Goal: Information Seeking & Learning: Understand process/instructions

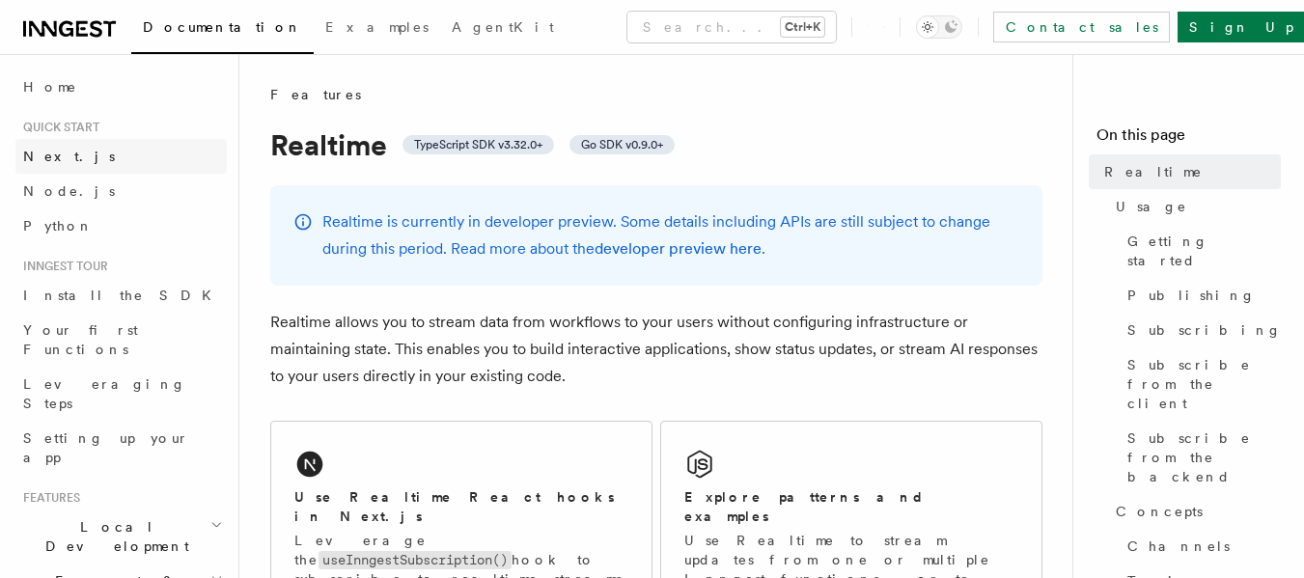
click at [89, 162] on link "Next.js" at bounding box center [120, 156] width 211 height 35
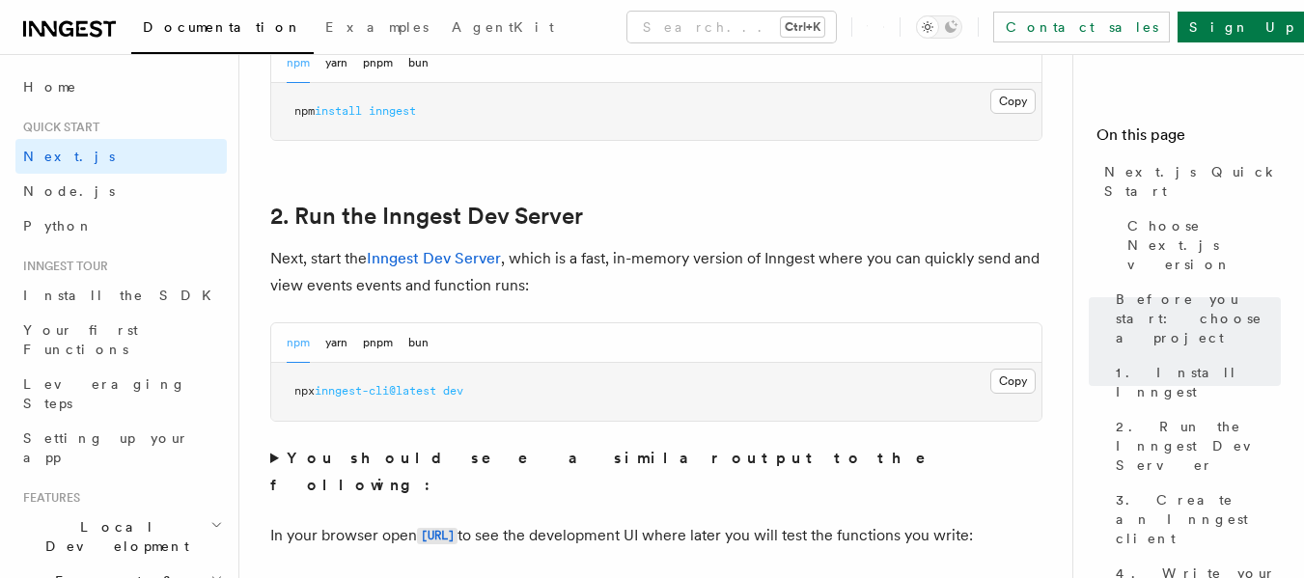
scroll to position [1230, 0]
drag, startPoint x: 503, startPoint y: 387, endPoint x: 285, endPoint y: 375, distance: 218.4
click at [285, 375] on pre "npx inngest-cli@latest dev" at bounding box center [656, 391] width 770 height 58
copy span "npx inngest-cli@latest dev"
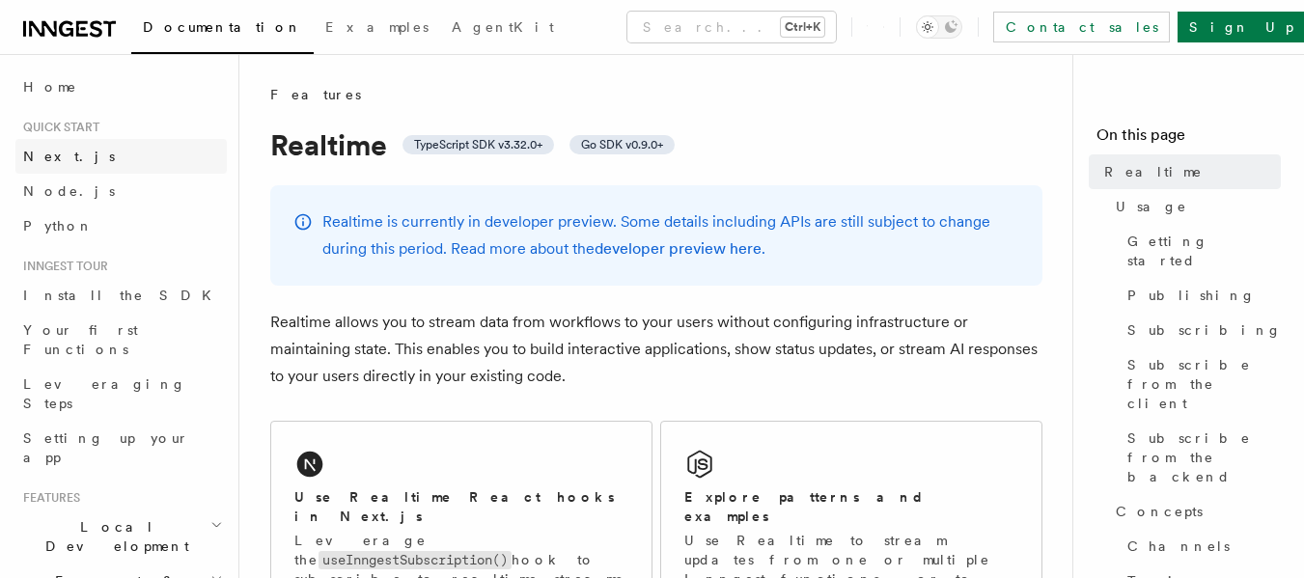
click at [62, 158] on span "Next.js" at bounding box center [69, 156] width 92 height 15
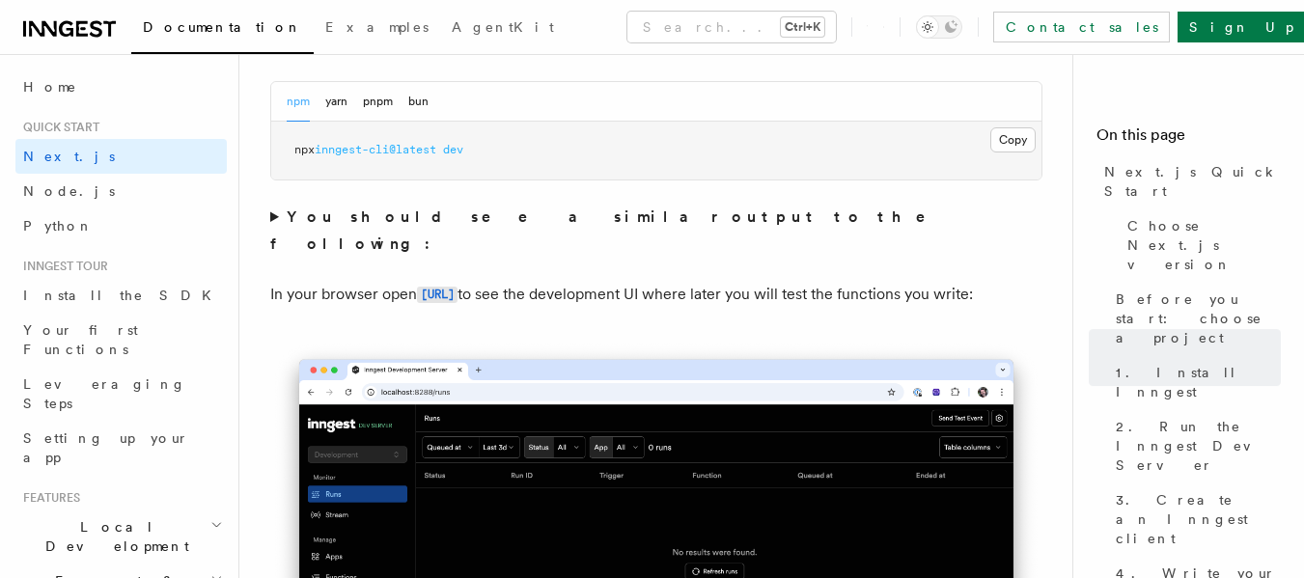
scroll to position [1471, 0]
click at [343, 224] on strong "You should see a similar output to the following:" at bounding box center [611, 228] width 682 height 45
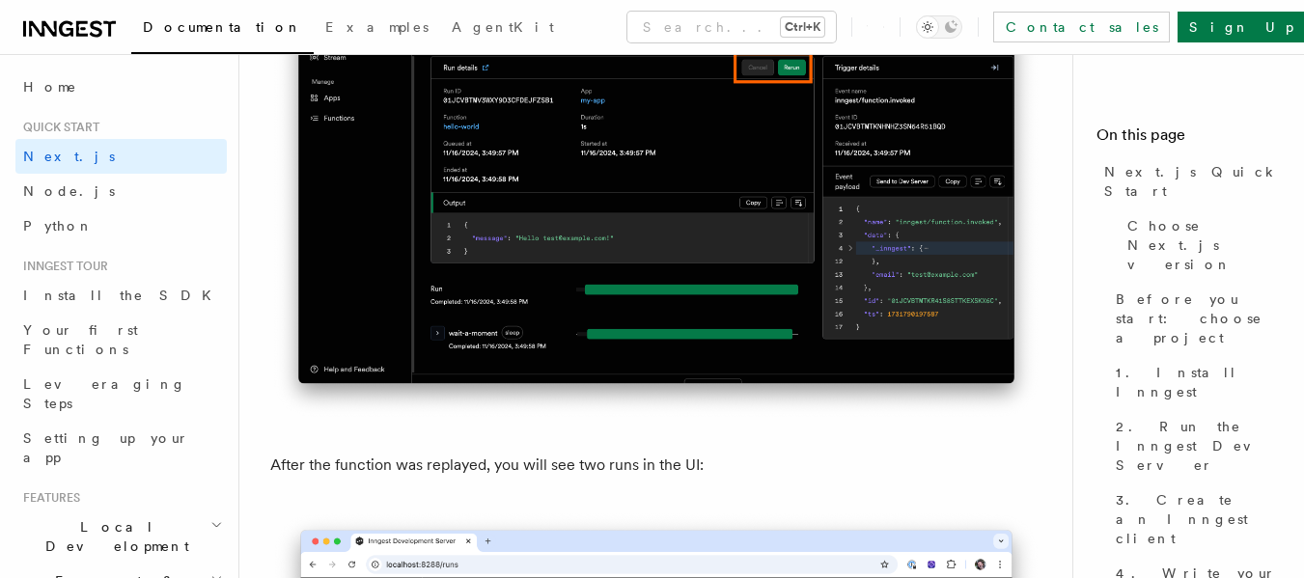
scroll to position [9155, 0]
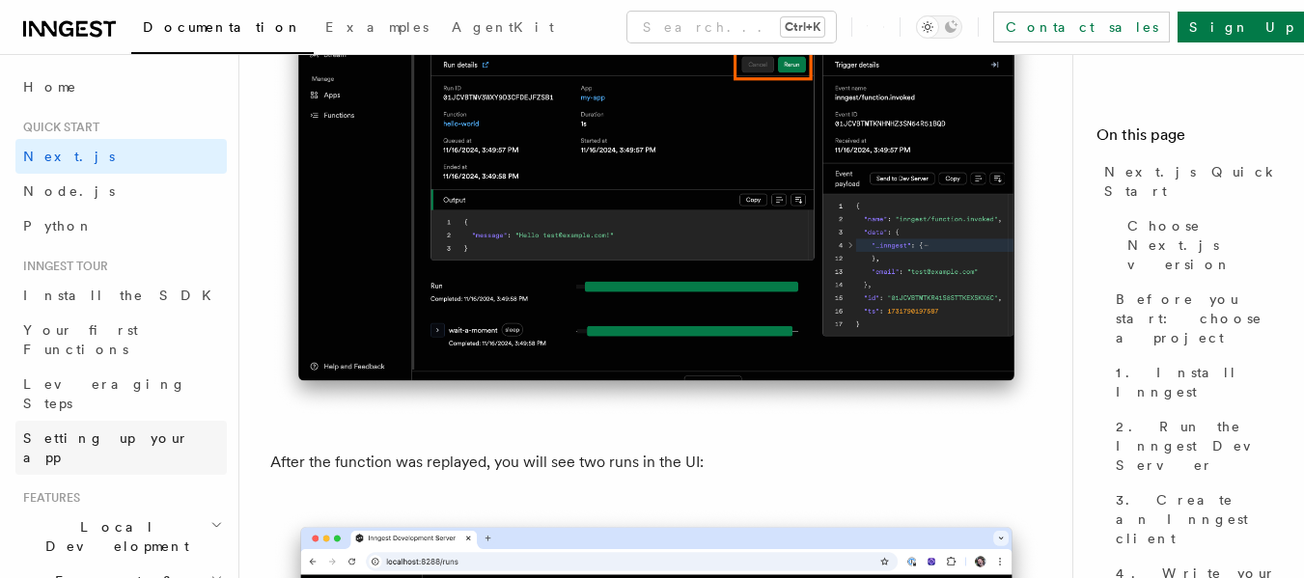
click at [111, 428] on span "Setting up your app" at bounding box center [125, 447] width 204 height 39
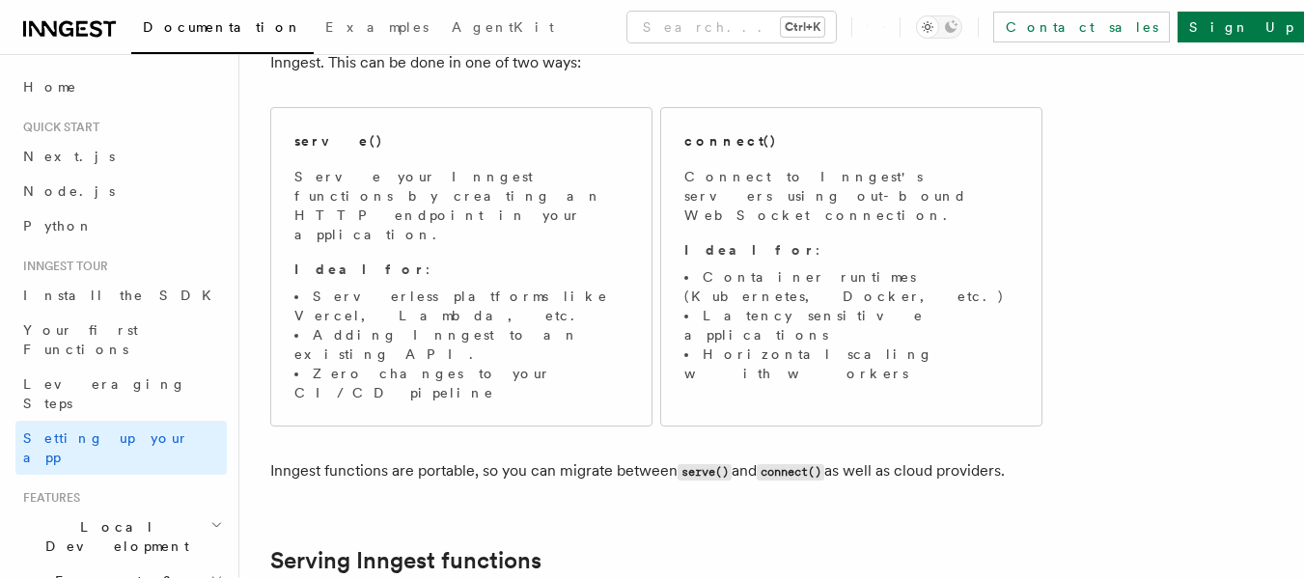
scroll to position [233, 0]
click at [139, 509] on h2 "Local Development" at bounding box center [120, 536] width 211 height 54
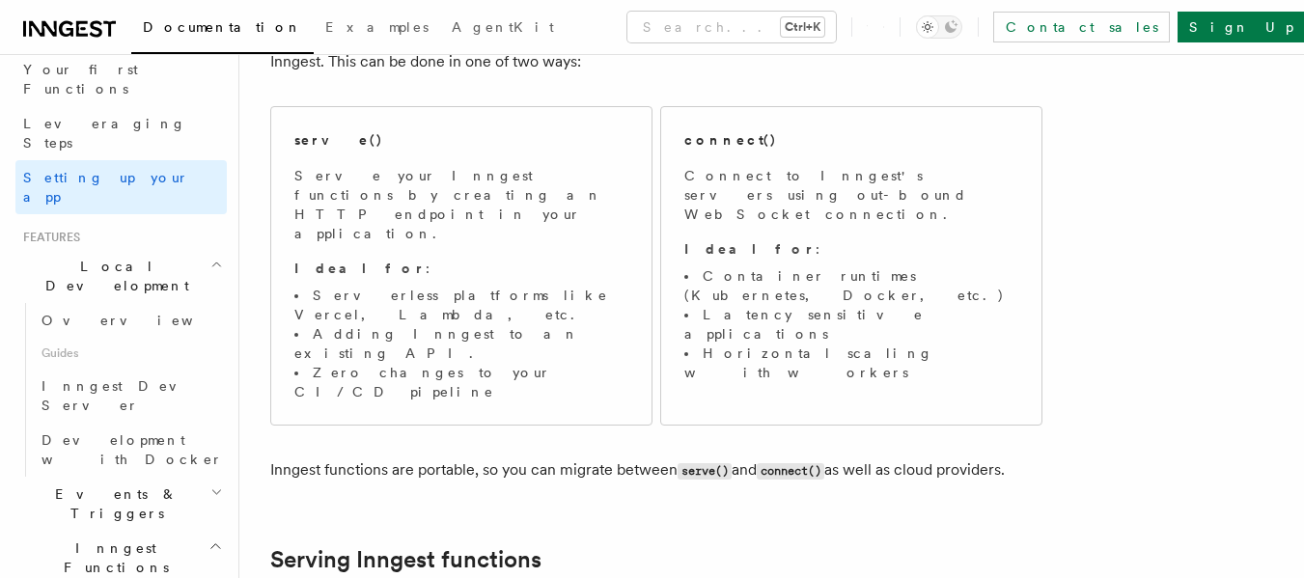
scroll to position [262, 0]
click at [144, 376] on span "Inngest Dev Server" at bounding box center [123, 393] width 165 height 35
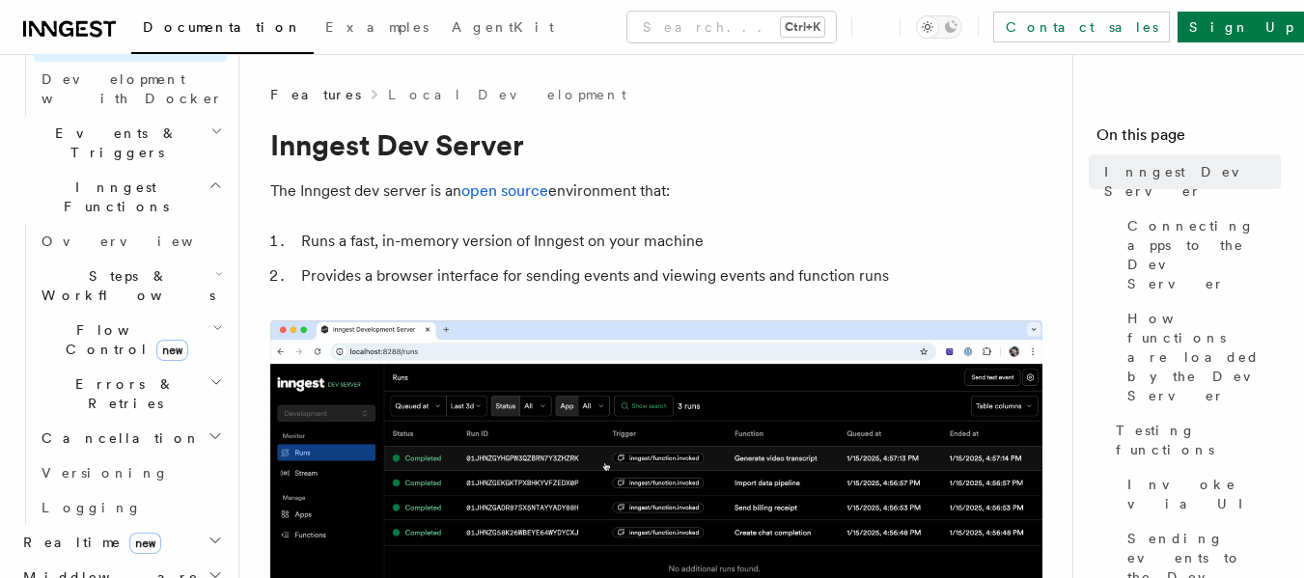
scroll to position [622, 0]
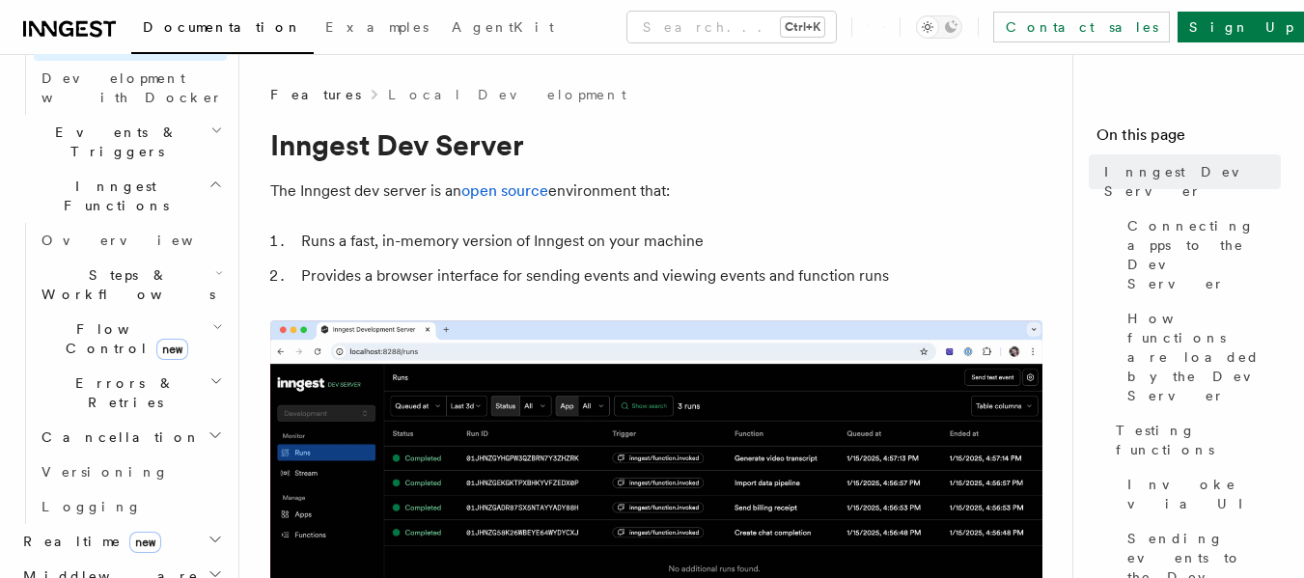
click at [145, 524] on h2 "Realtime new" at bounding box center [120, 541] width 211 height 35
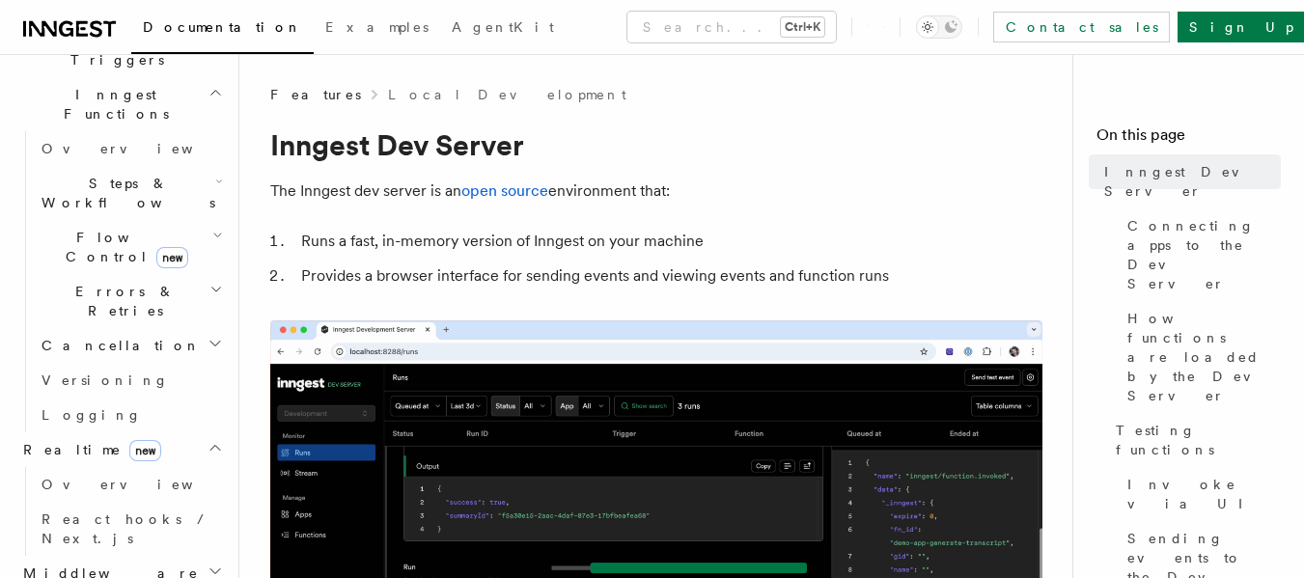
scroll to position [715, 0]
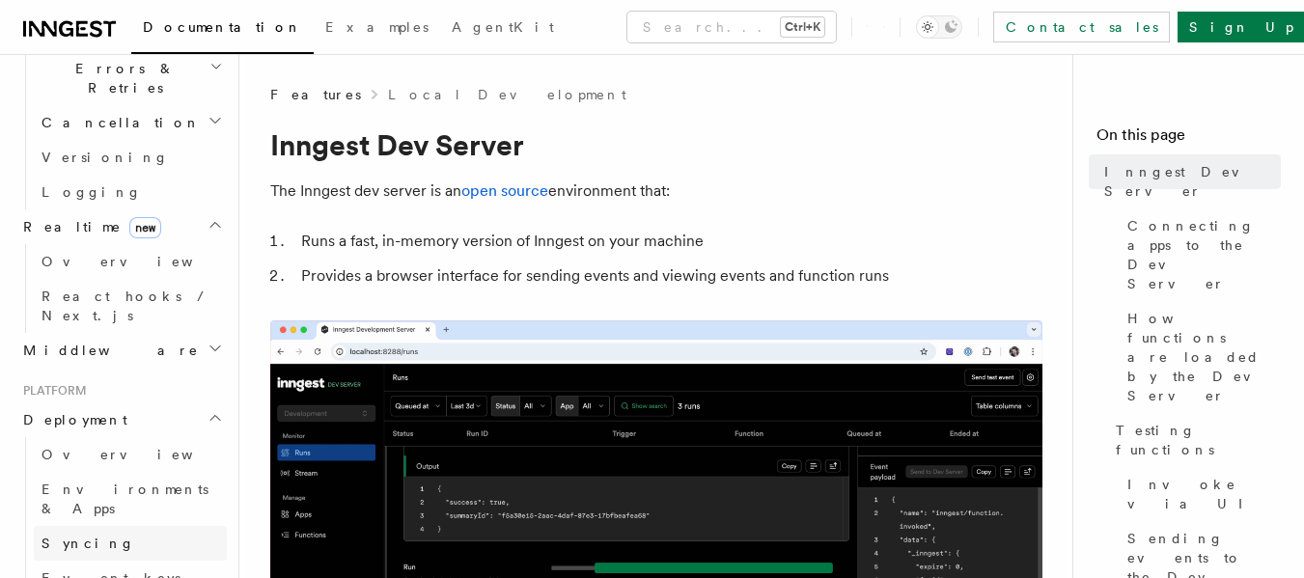
scroll to position [938, 0]
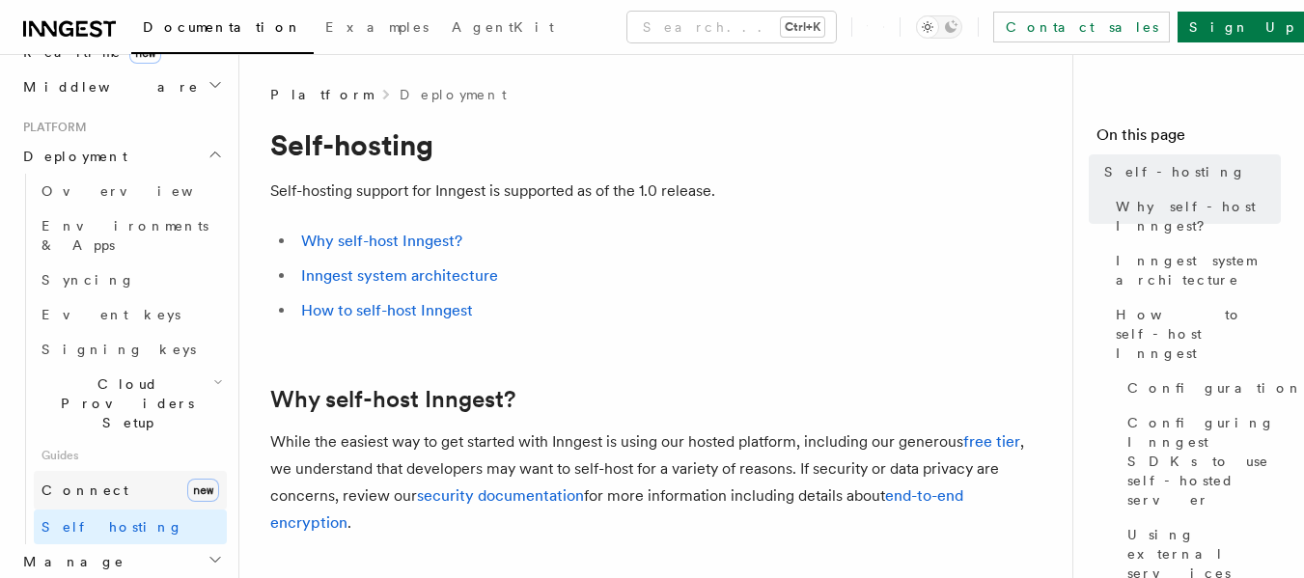
click at [128, 471] on link "Connect new" at bounding box center [130, 490] width 193 height 39
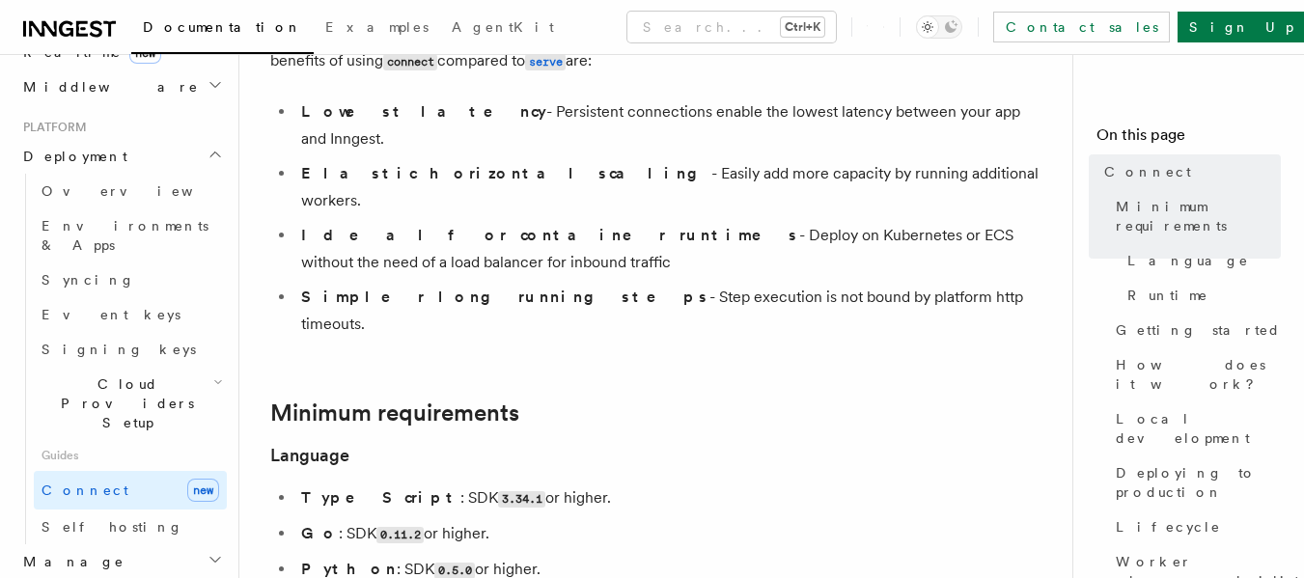
scroll to position [309, 0]
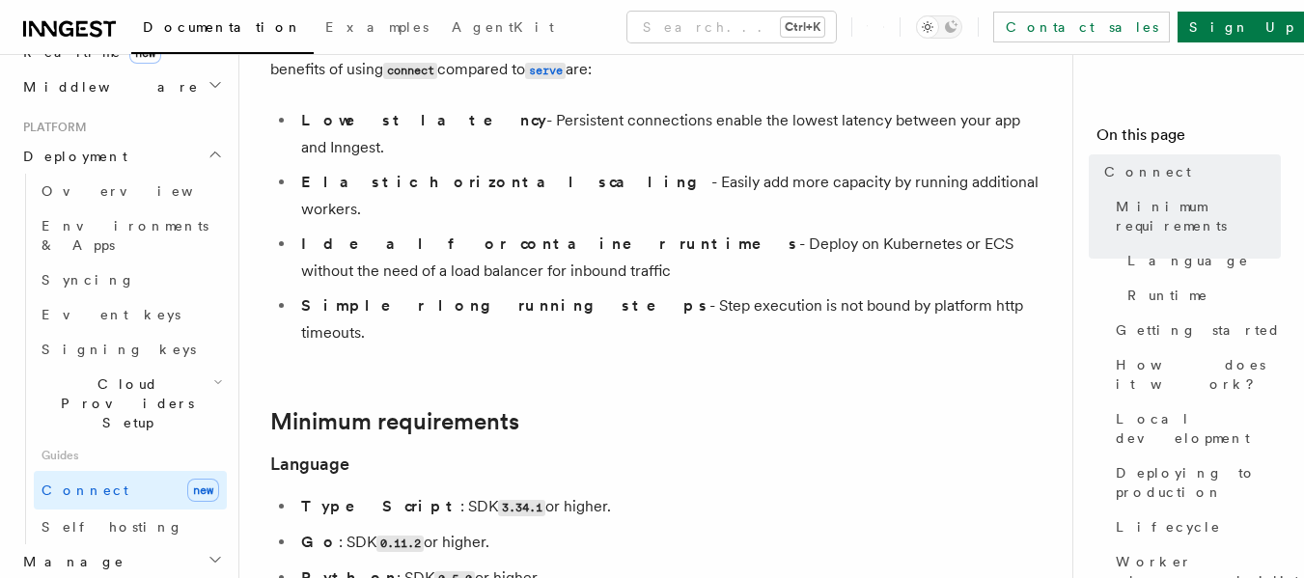
click at [98, 374] on span "Cloud Providers Setup" at bounding box center [123, 403] width 179 height 58
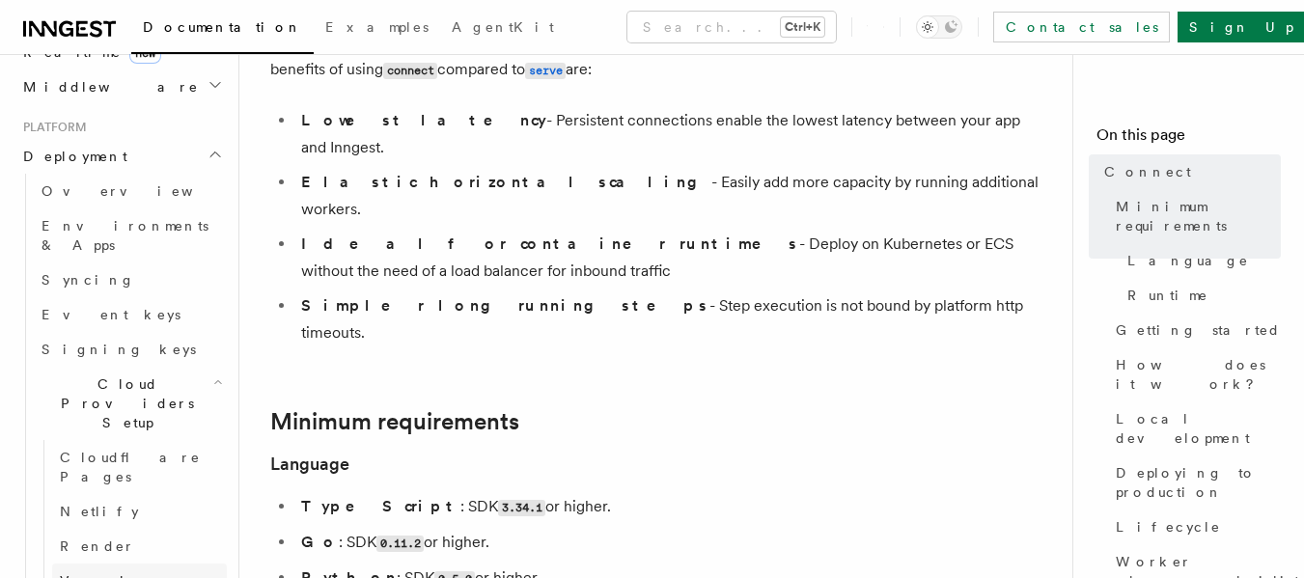
click at [98, 563] on link "Vercel" at bounding box center [139, 580] width 175 height 35
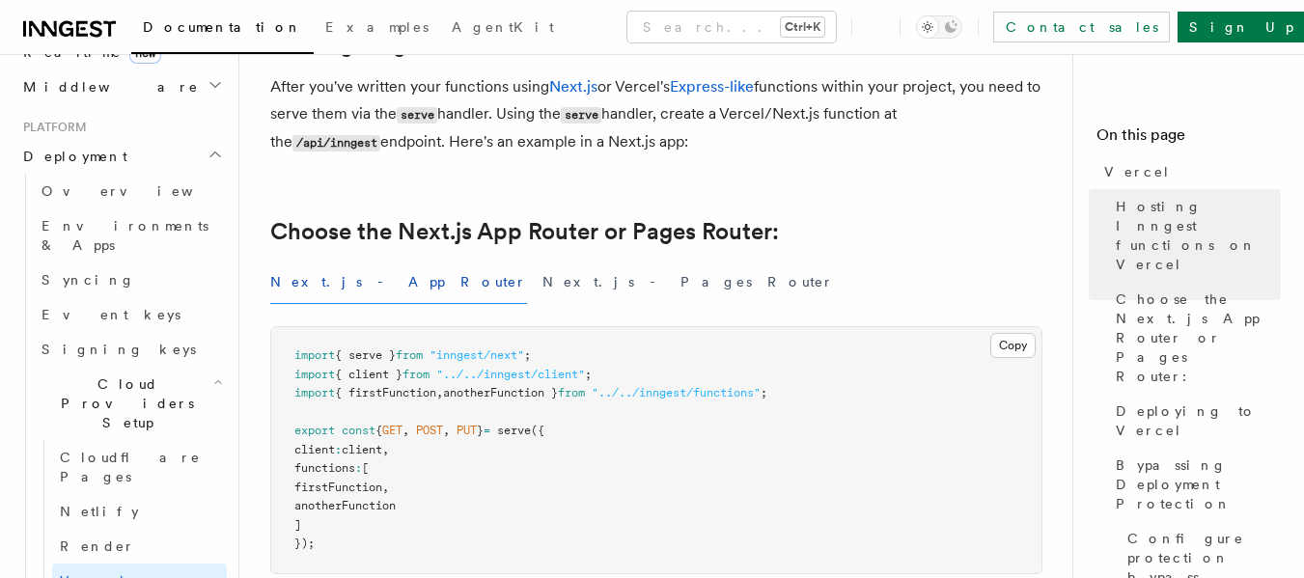
scroll to position [338, 0]
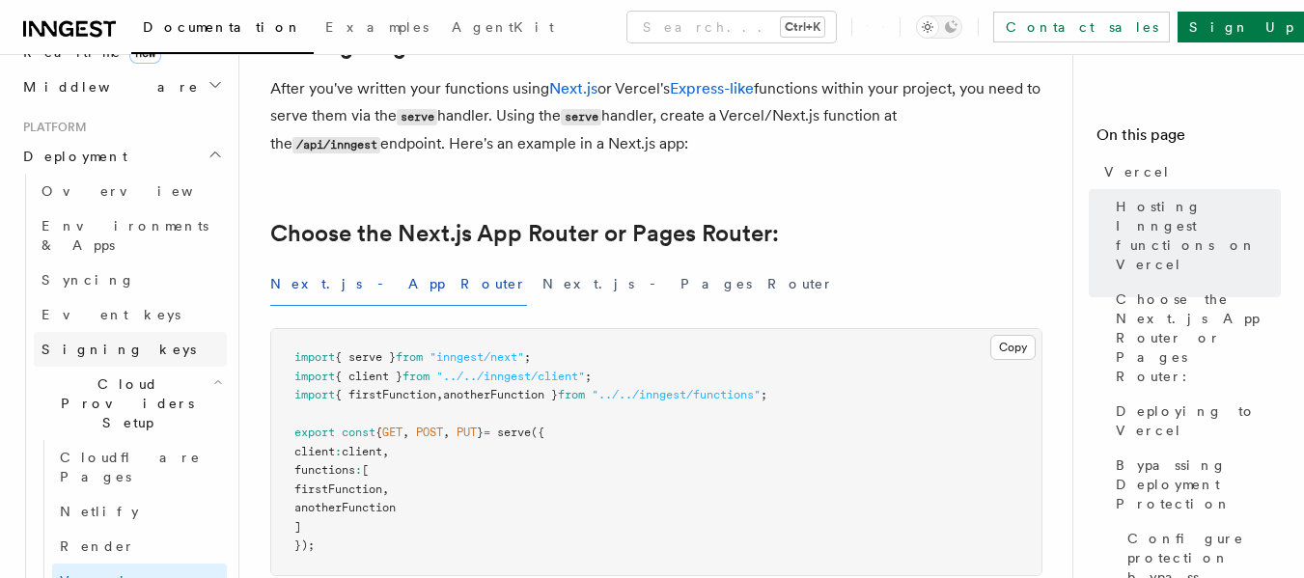
click at [133, 332] on link "Signing keys" at bounding box center [130, 349] width 193 height 35
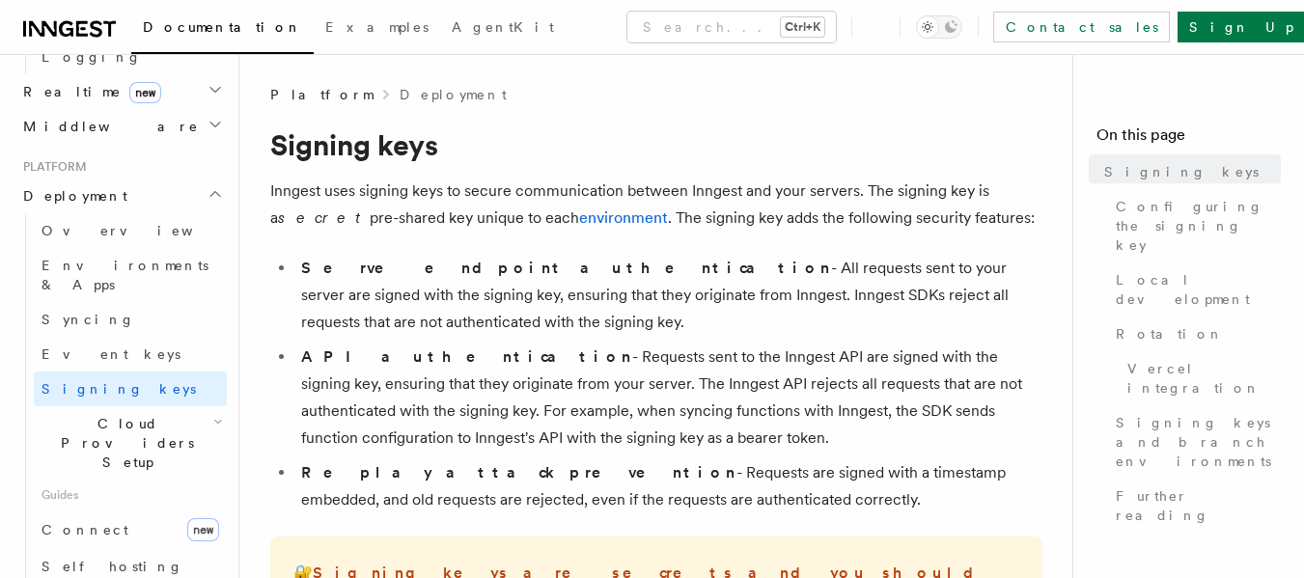
scroll to position [895, 0]
click at [133, 305] on link "Syncing" at bounding box center [130, 322] width 193 height 35
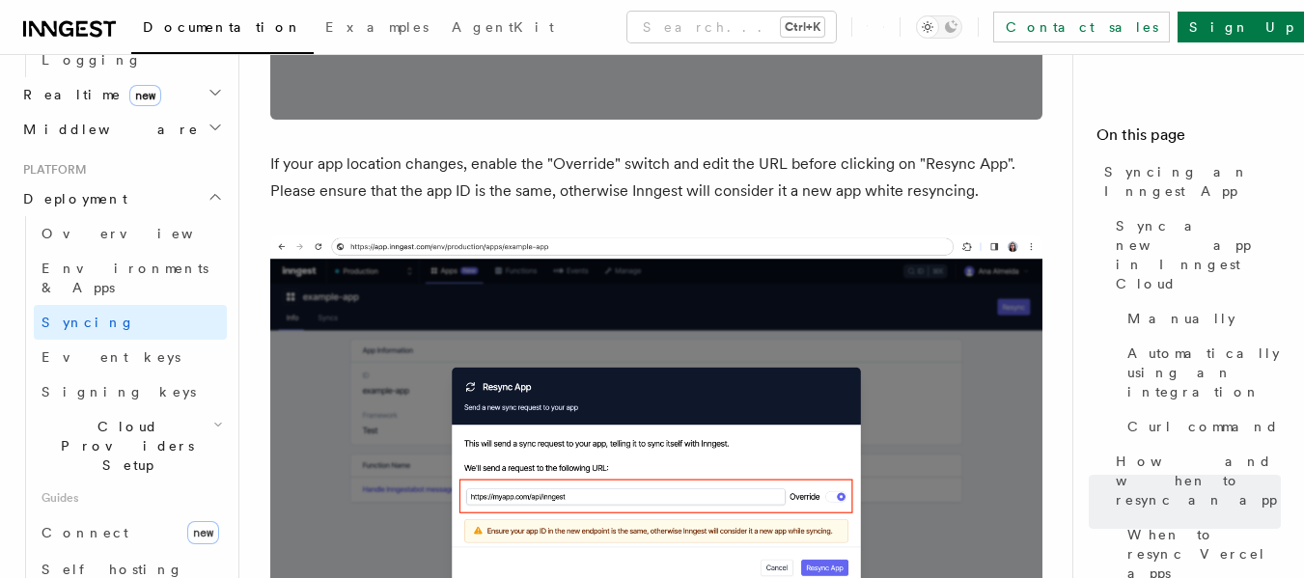
scroll to position [5117, 0]
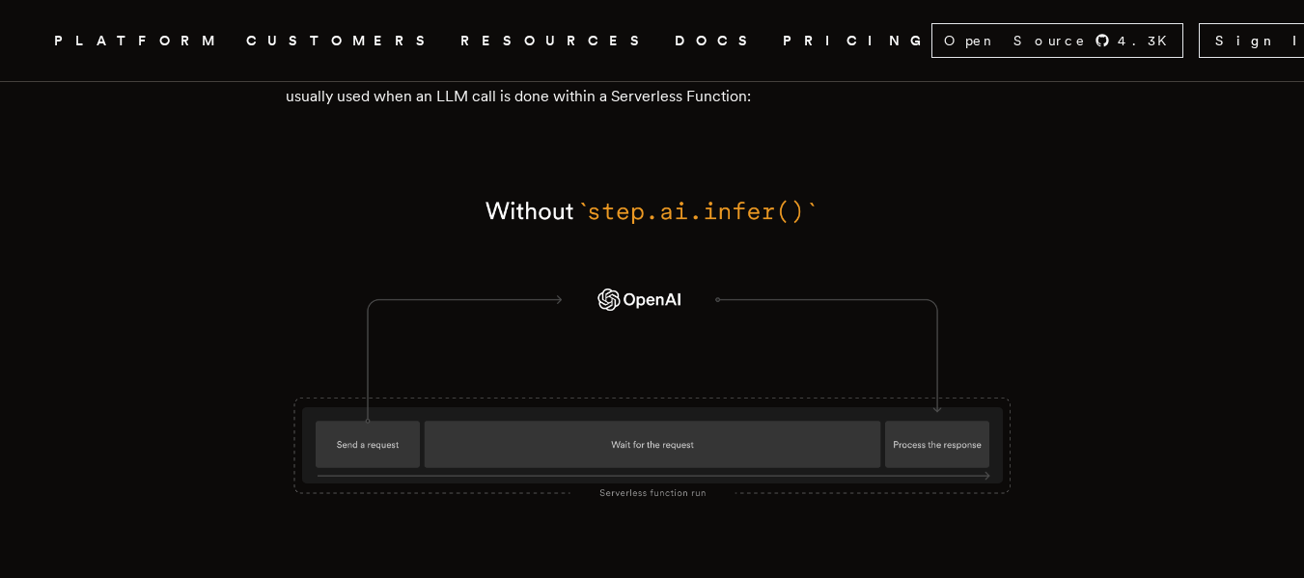
scroll to position [4830, 0]
